Goal: Navigation & Orientation: Find specific page/section

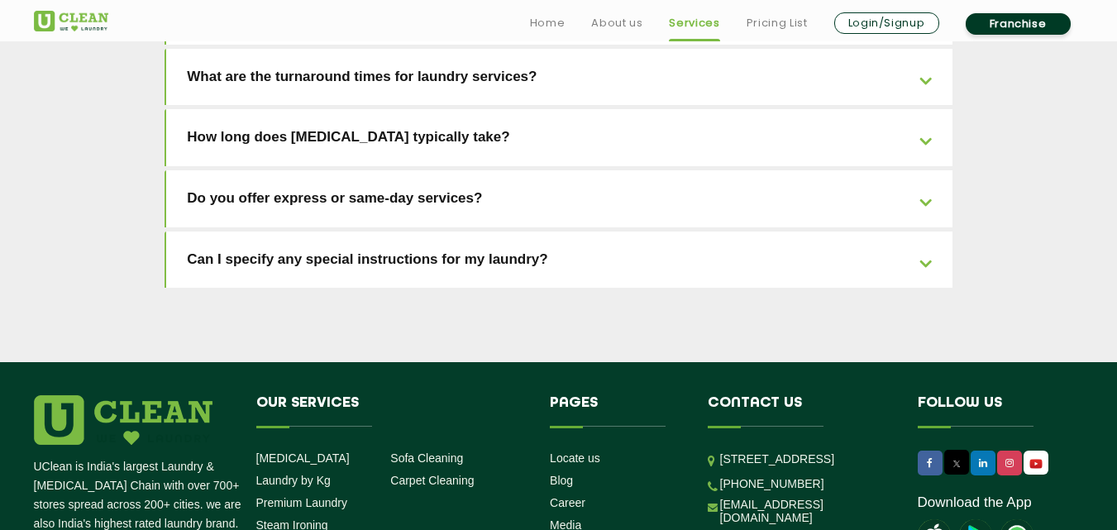
scroll to position [3831, 0]
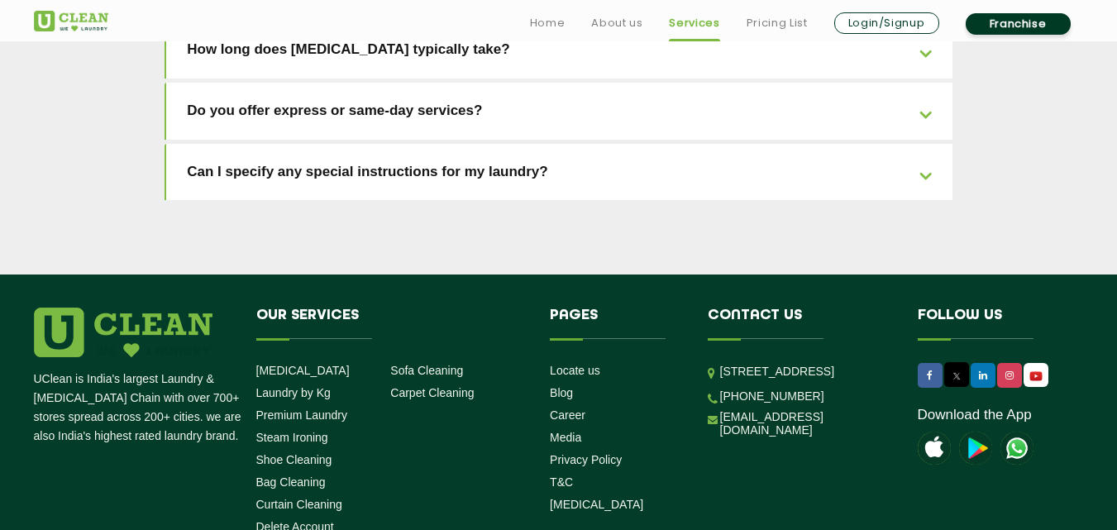
click at [556, 362] on li "Locate us" at bounding box center [616, 370] width 133 height 16
click at [562, 364] on link "Locate us" at bounding box center [575, 370] width 50 height 13
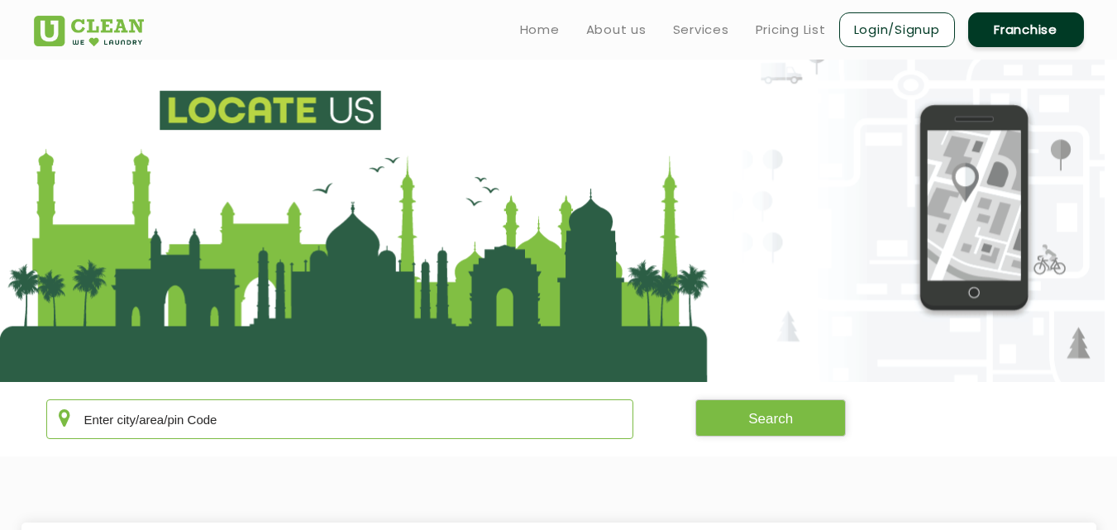
click at [399, 409] on input "text" at bounding box center [340, 419] width 588 height 40
click at [399, 411] on input "text" at bounding box center [340, 419] width 588 height 40
type input "kota"
drag, startPoint x: 795, startPoint y: 386, endPoint x: 796, endPoint y: 395, distance: 9.1
click at [795, 387] on section "kota Search" at bounding box center [558, 419] width 1117 height 74
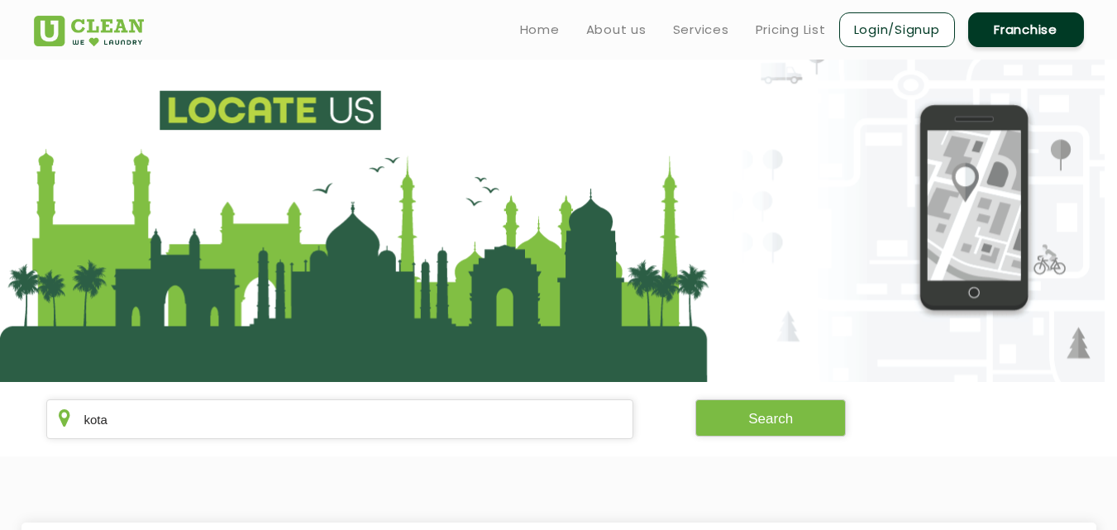
drag, startPoint x: 796, startPoint y: 395, endPoint x: 799, endPoint y: 412, distance: 16.9
click at [796, 397] on section "kota Search" at bounding box center [558, 419] width 1117 height 74
click at [799, 412] on button "Search" at bounding box center [770, 417] width 151 height 37
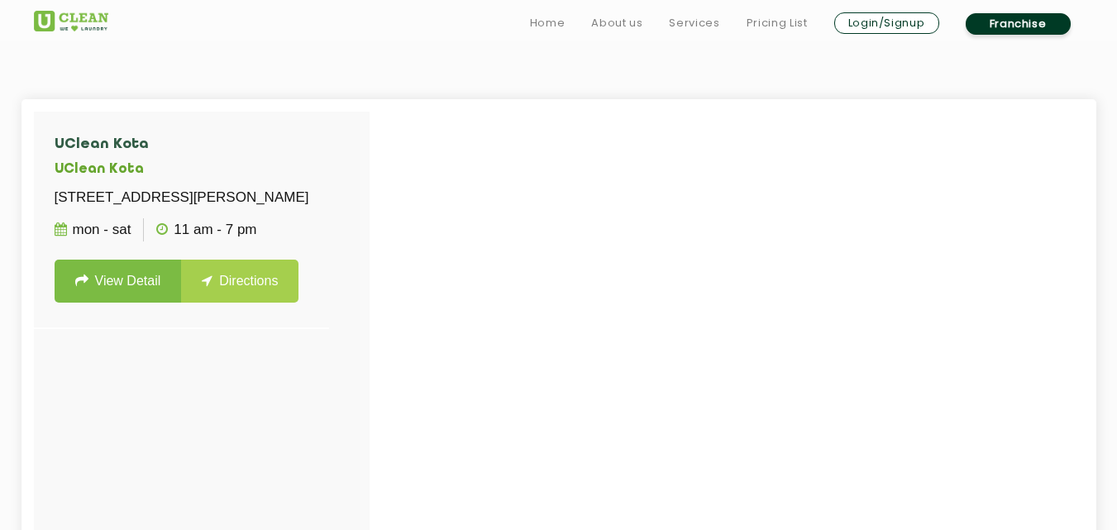
scroll to position [627, 0]
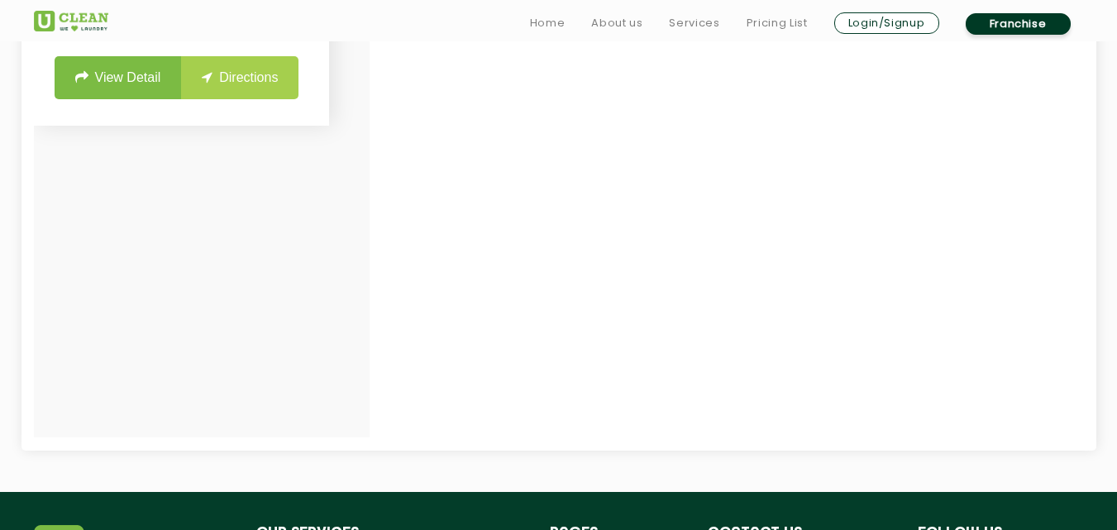
click at [127, 99] on link "View Detail" at bounding box center [118, 77] width 127 height 43
